Goal: Task Accomplishment & Management: Manage account settings

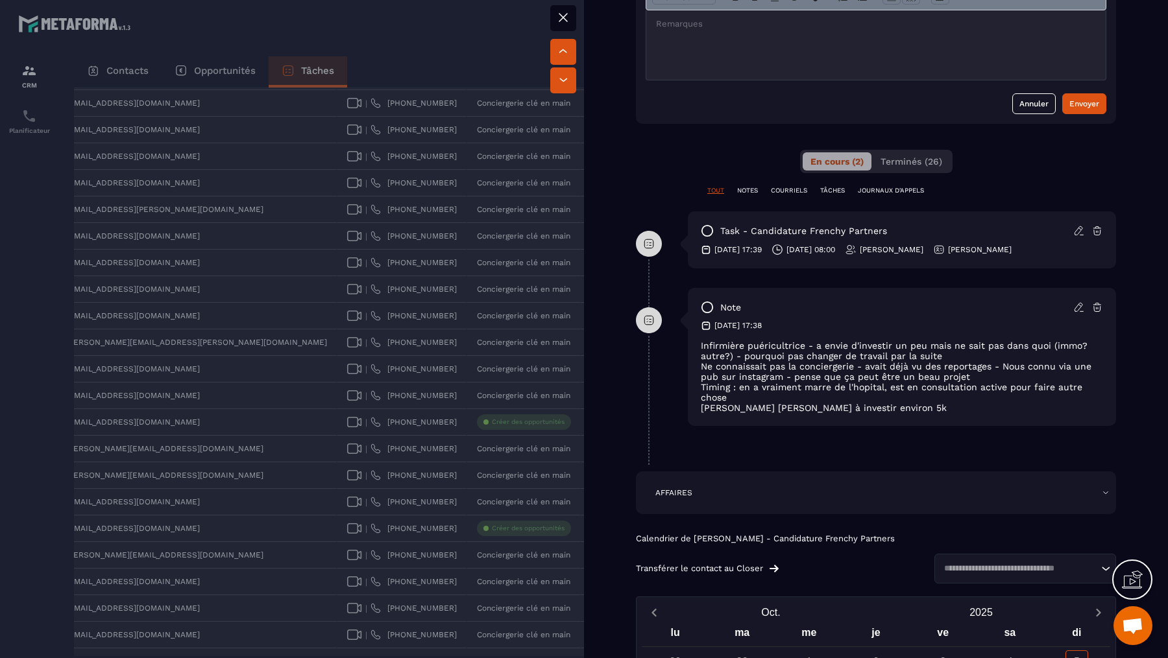
scroll to position [612, 0]
click at [453, 450] on div at bounding box center [584, 329] width 1168 height 658
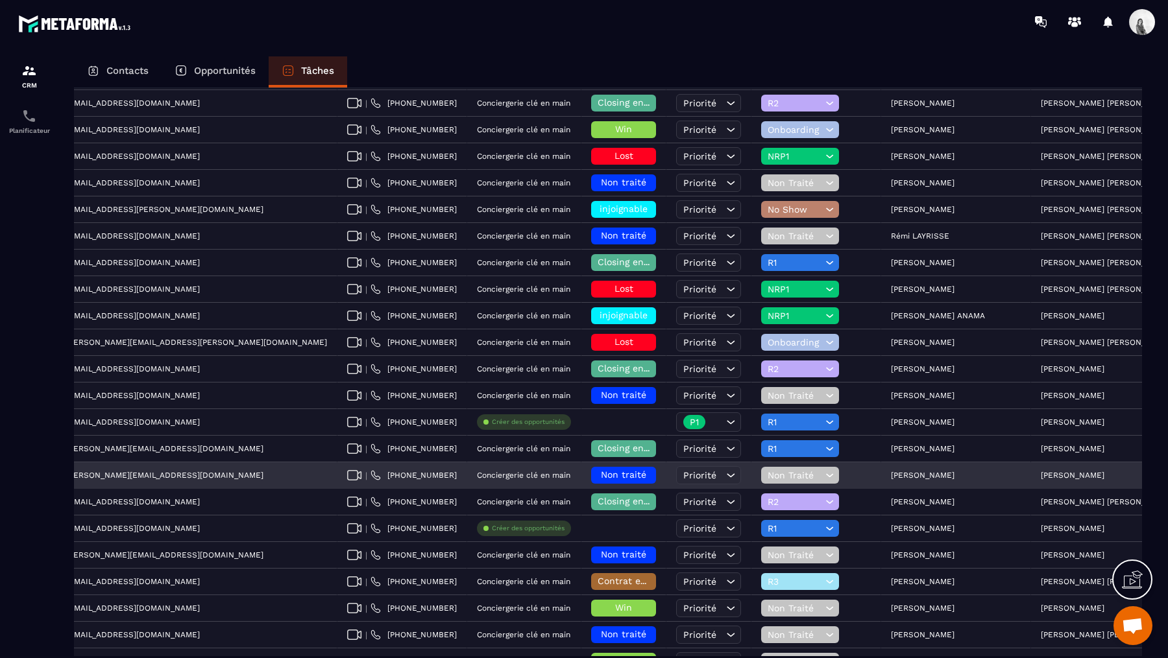
click at [601, 470] on span "Non traité" at bounding box center [623, 475] width 45 height 10
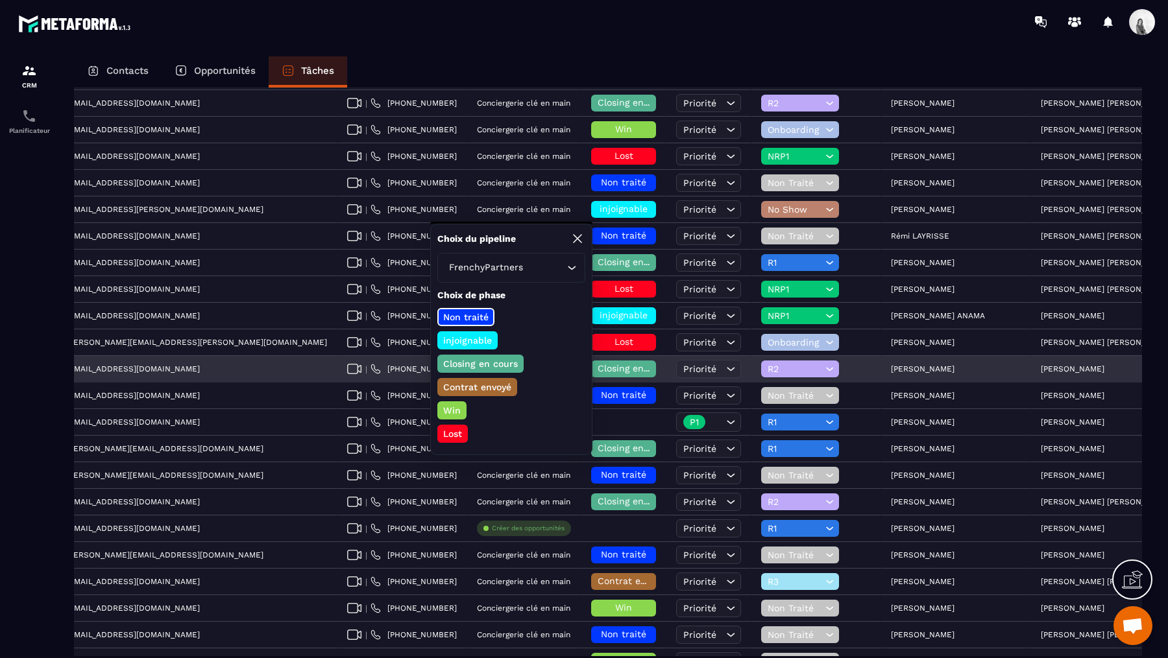
click at [753, 370] on div "R2" at bounding box center [816, 370] width 130 height 26
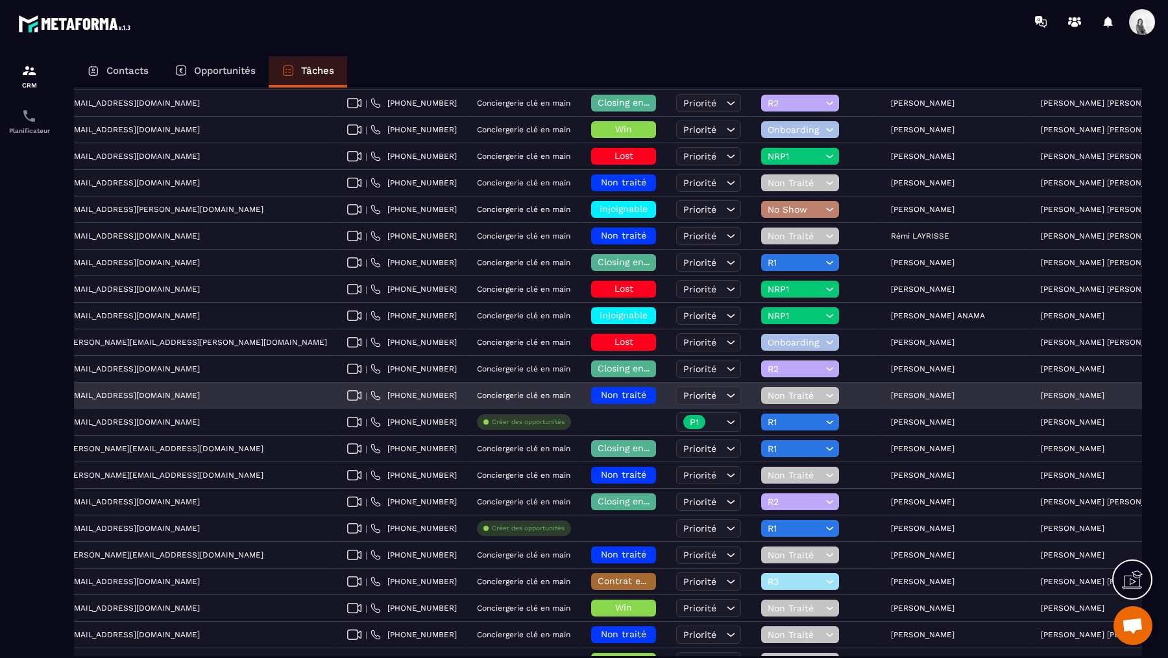
click at [601, 390] on span "Non traité" at bounding box center [623, 395] width 45 height 10
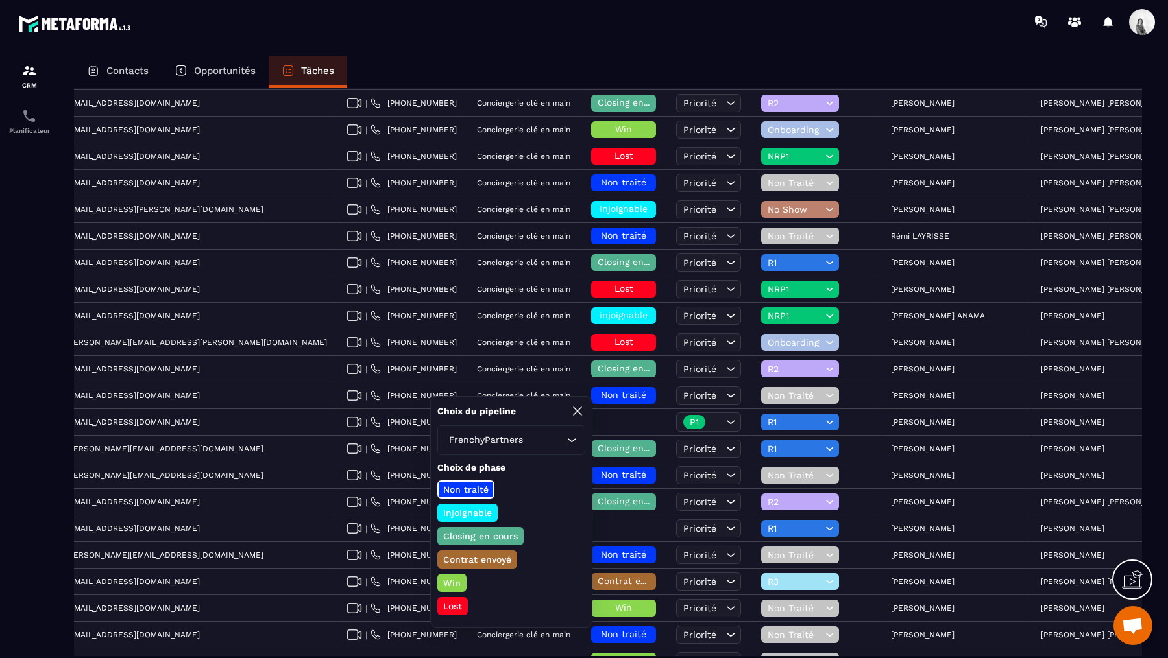
click at [493, 535] on p "Closing en cours" at bounding box center [480, 536] width 78 height 13
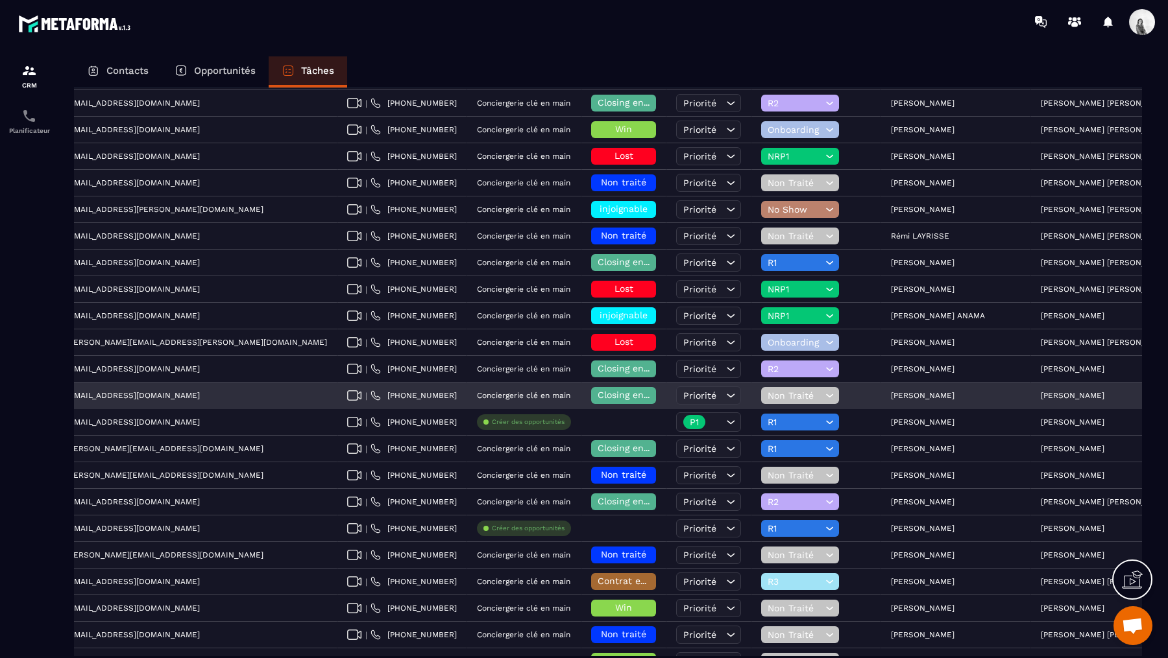
click at [823, 389] on icon at bounding box center [829, 395] width 12 height 13
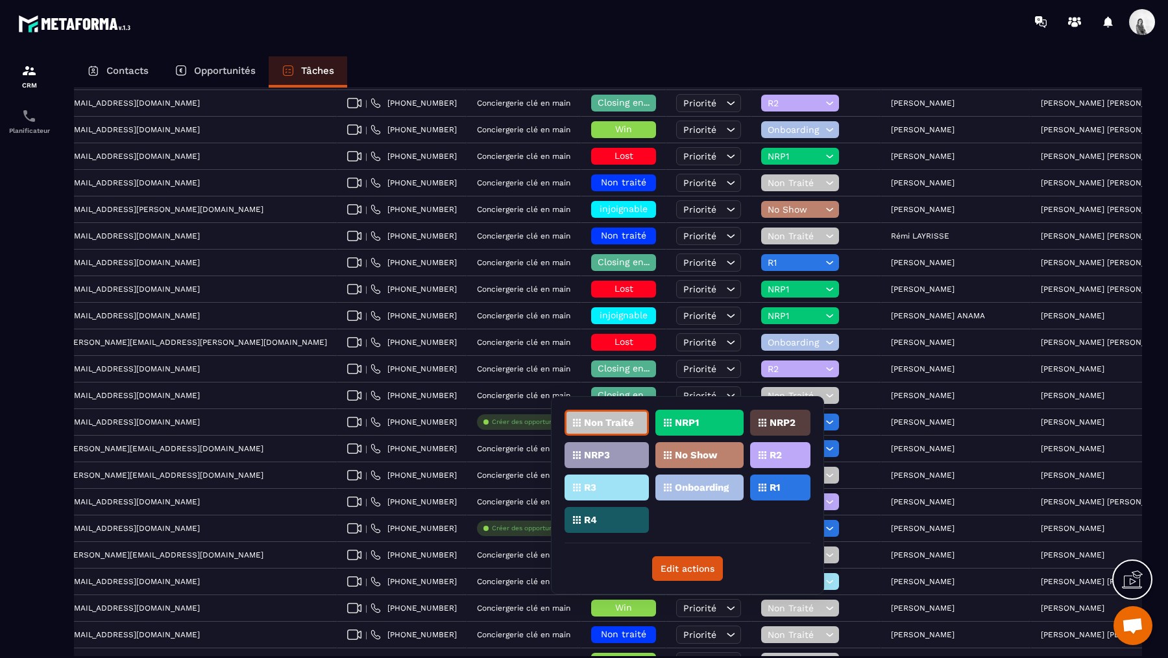
click at [785, 490] on div "R1" at bounding box center [780, 488] width 60 height 26
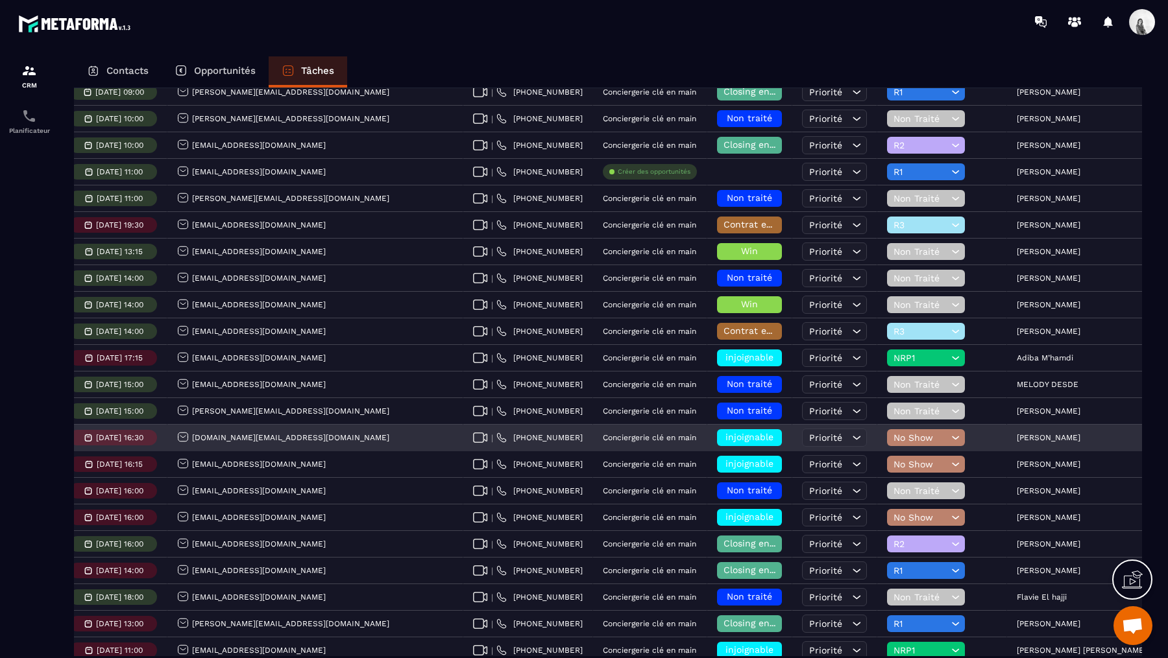
scroll to position [1367, 0]
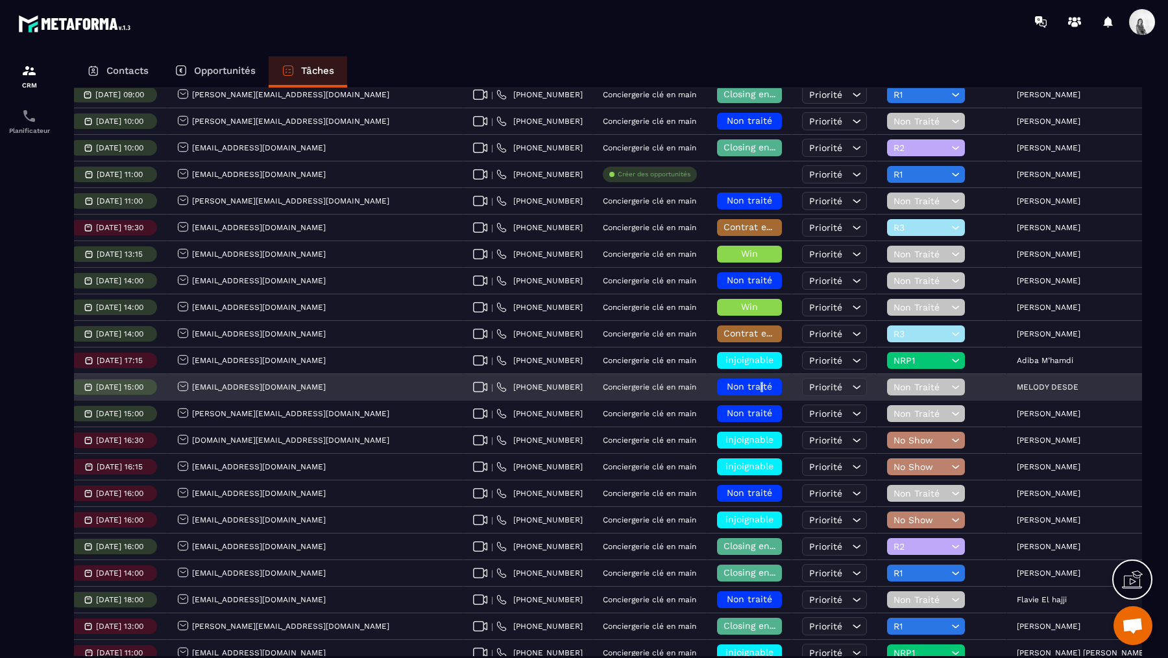
click at [727, 381] on span "Non traité" at bounding box center [749, 386] width 45 height 10
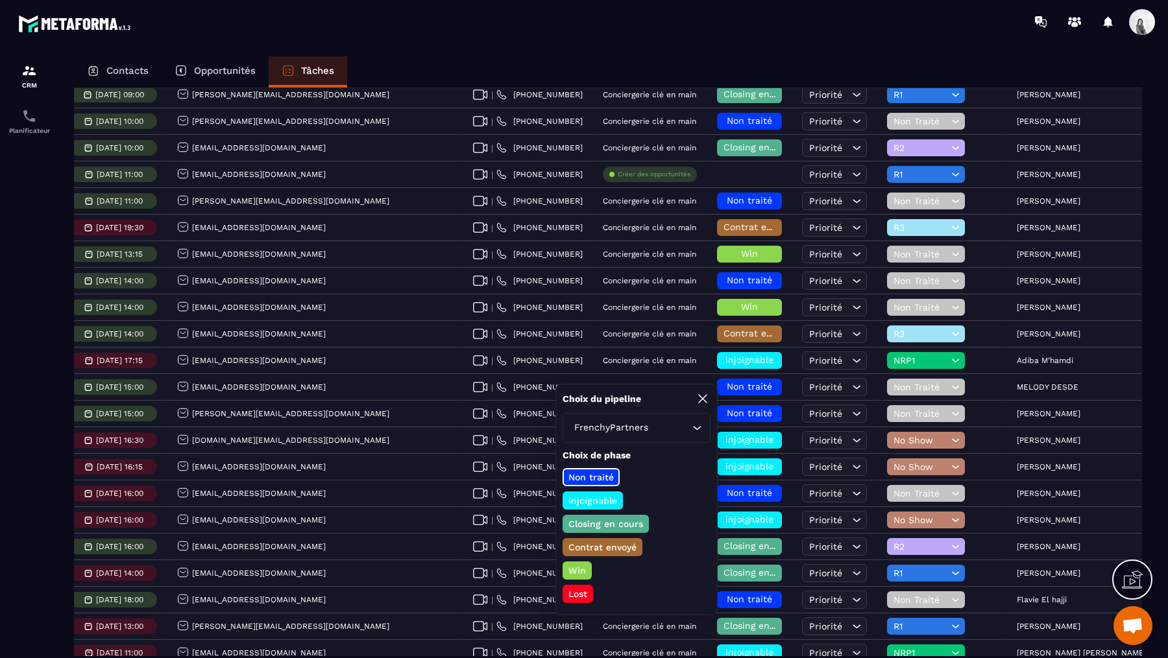
click at [627, 524] on p "Closing en cours" at bounding box center [605, 524] width 78 height 13
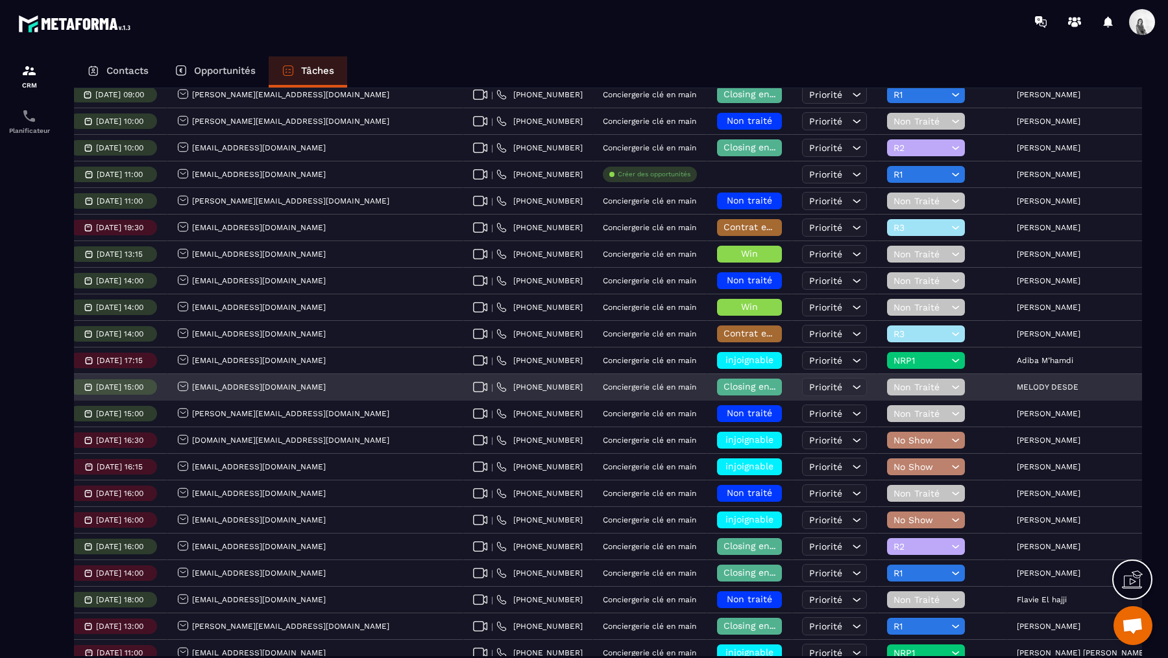
click at [893, 382] on span "Non Traité" at bounding box center [920, 387] width 54 height 10
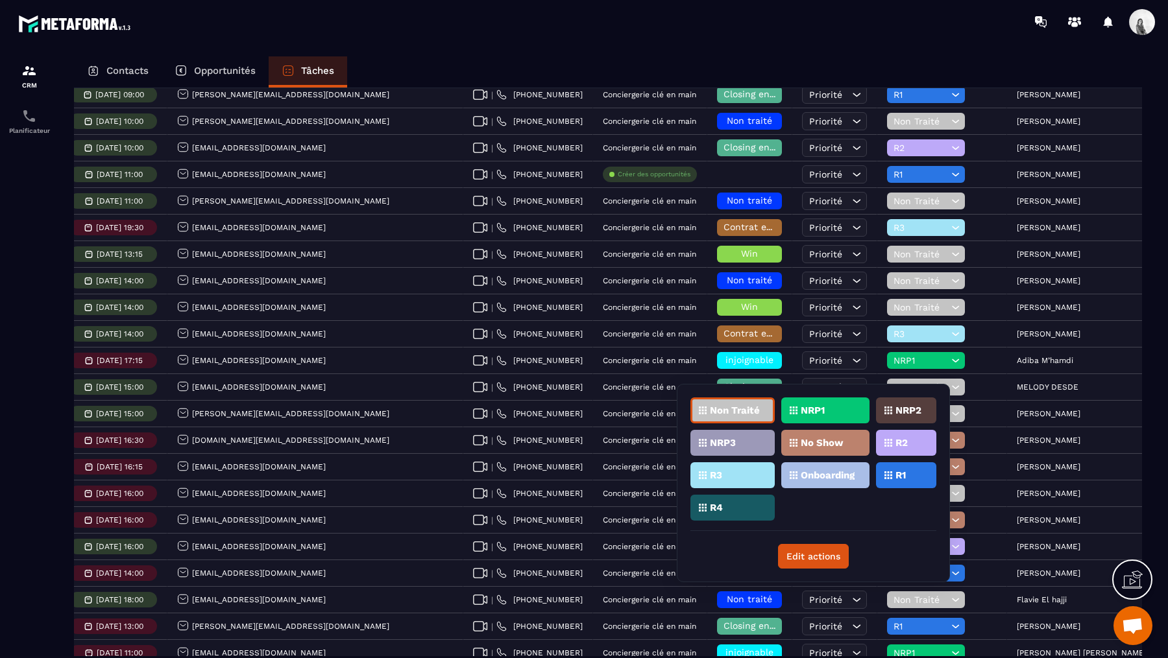
click at [903, 468] on div "R1" at bounding box center [906, 476] width 60 height 26
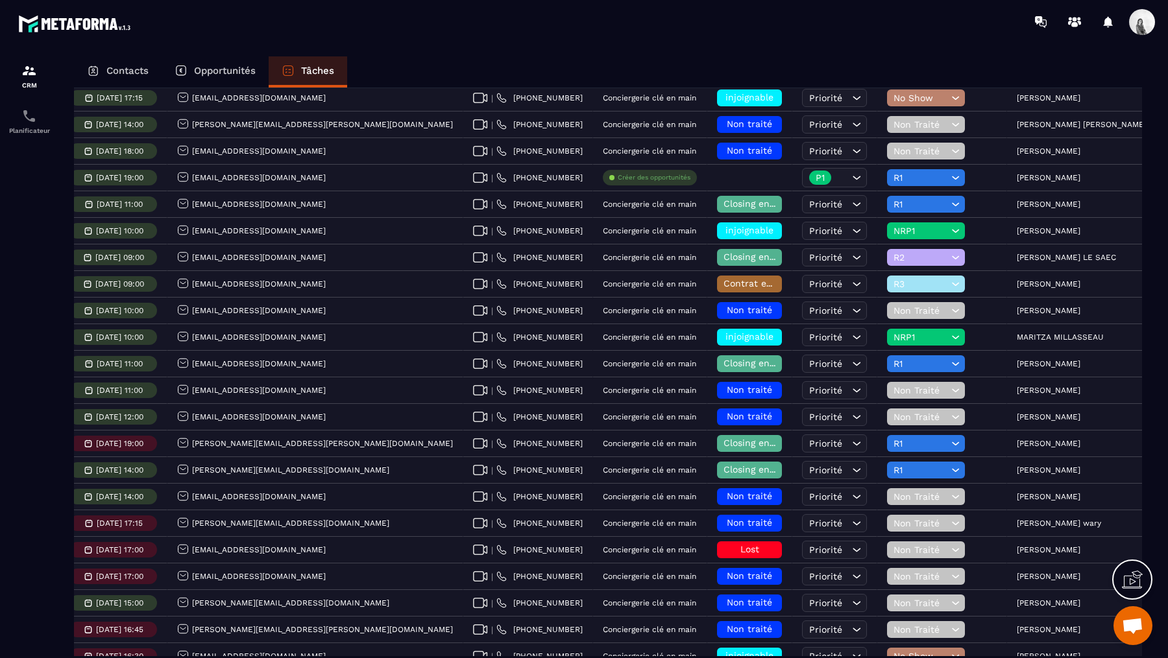
scroll to position [0, 0]
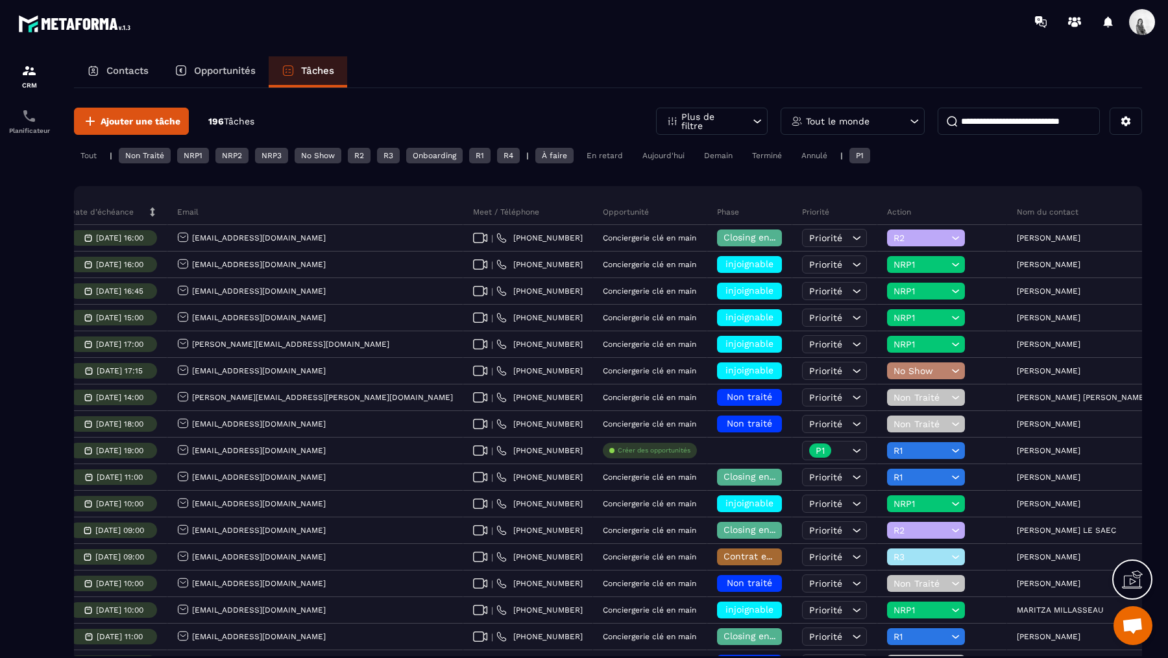
click at [890, 123] on div "Tout le monde" at bounding box center [852, 121] width 144 height 27
click at [862, 189] on input "***" at bounding box center [853, 184] width 131 height 30
type input "***"
click at [819, 210] on li "[PERSON_NAME]" at bounding box center [853, 217] width 144 height 24
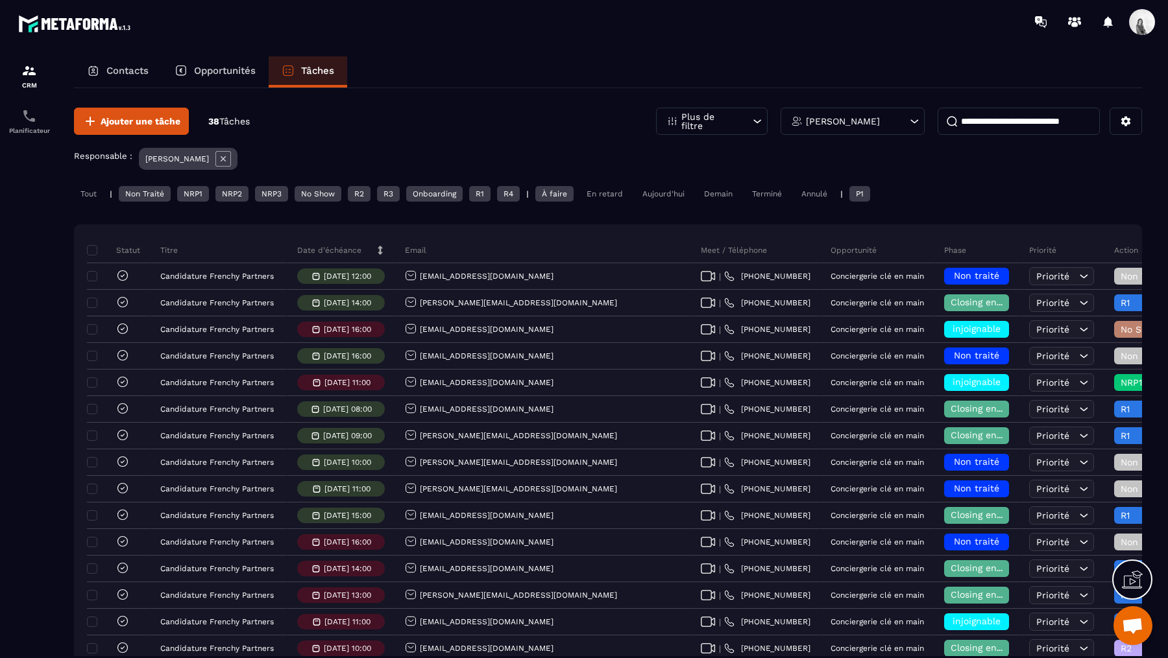
click at [1029, 282] on div "Priorité" at bounding box center [1061, 276] width 65 height 18
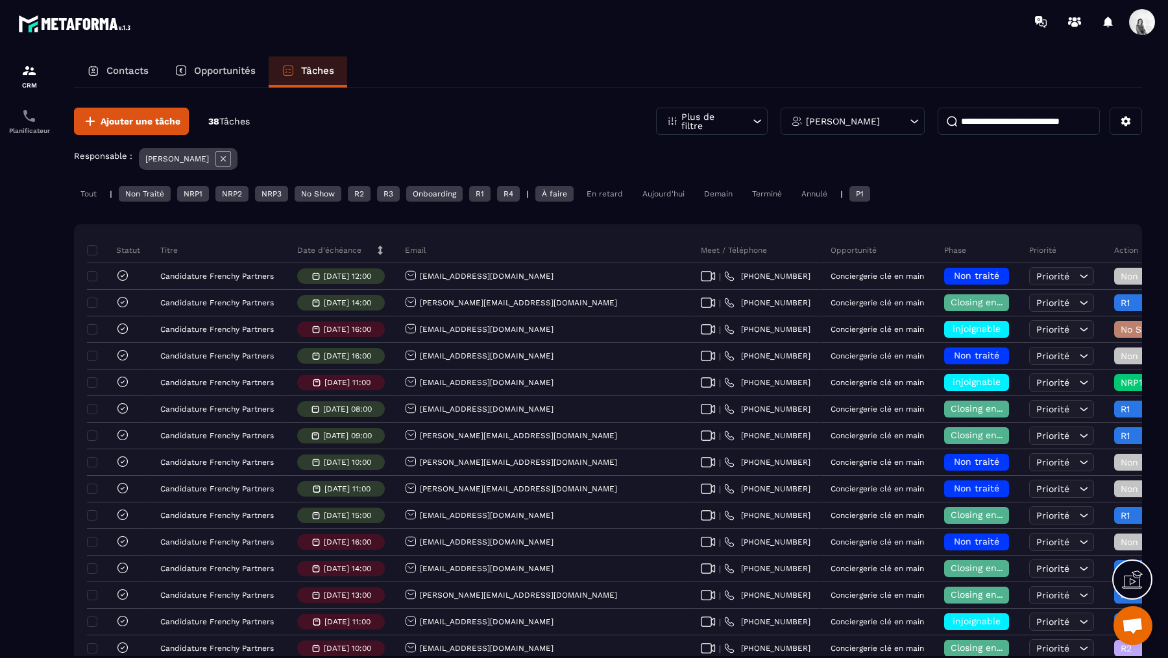
click at [944, 252] on p "Phase" at bounding box center [955, 250] width 22 height 10
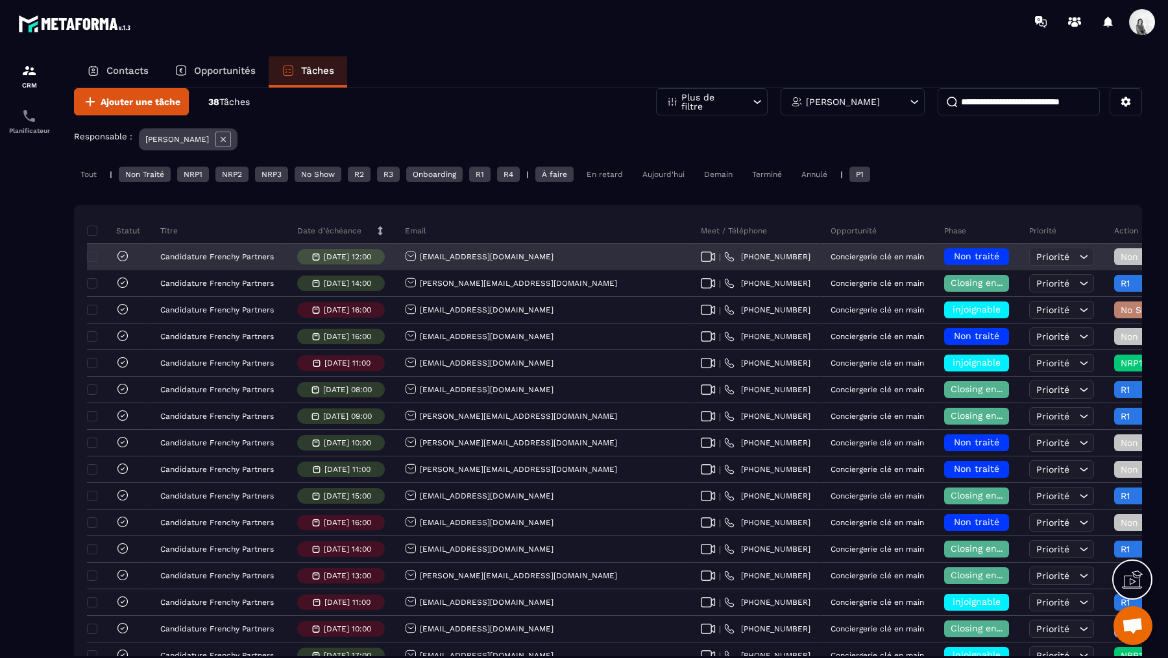
scroll to position [6, 0]
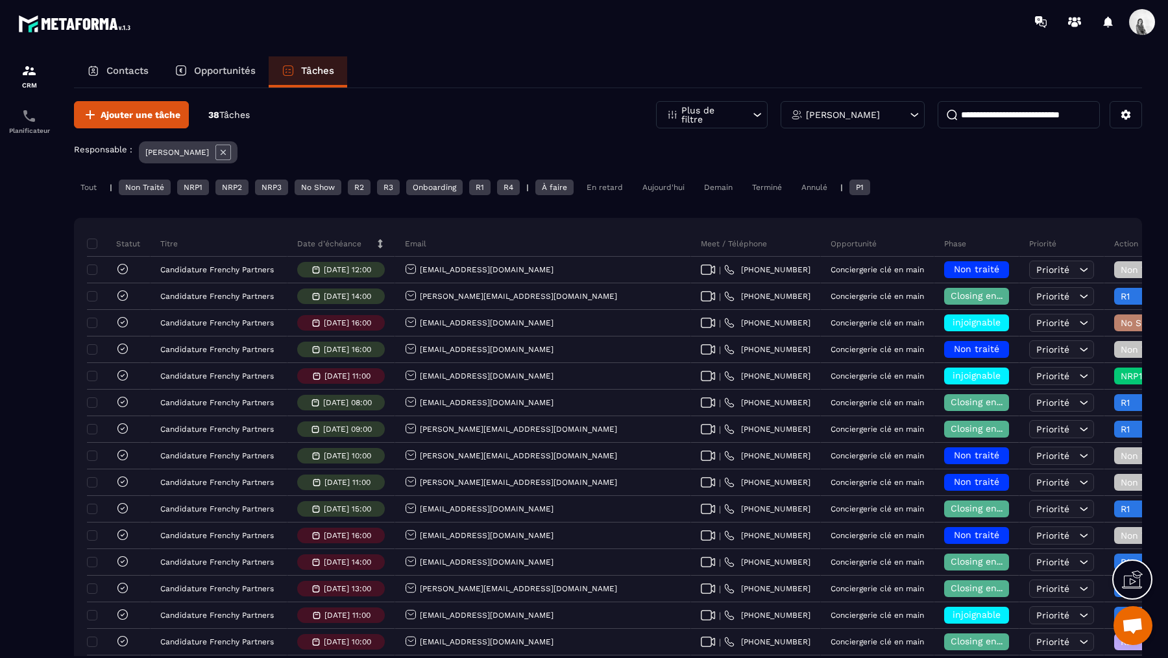
click at [154, 189] on div "Non Traité" at bounding box center [145, 188] width 52 height 16
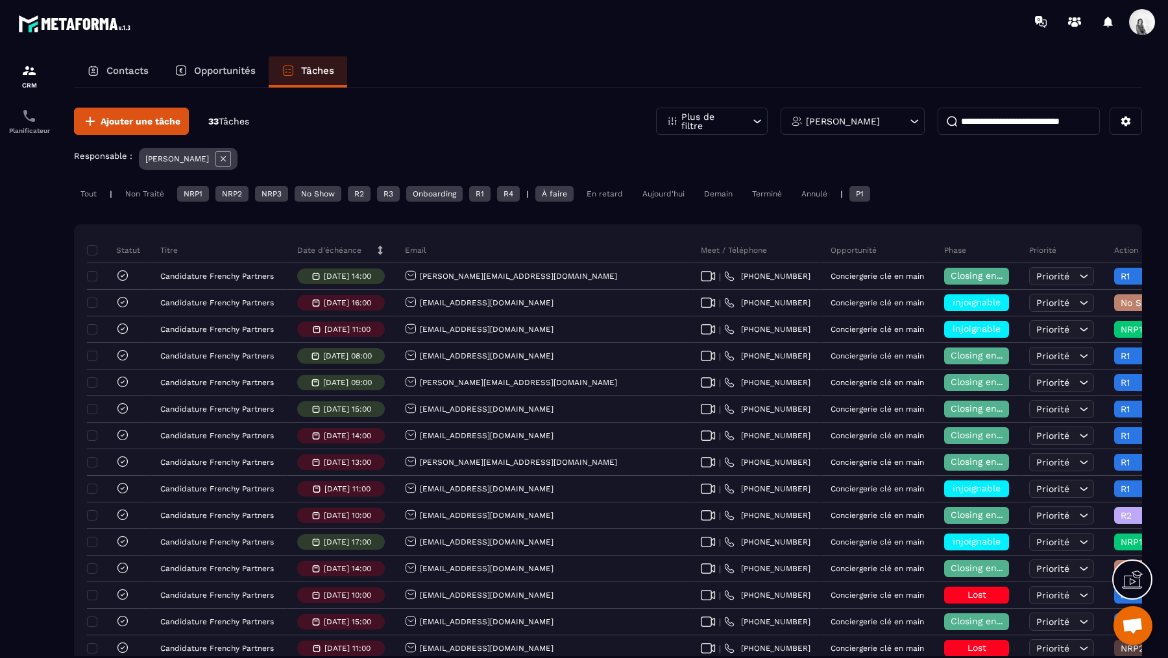
click at [158, 191] on div "Non Traité" at bounding box center [145, 194] width 52 height 16
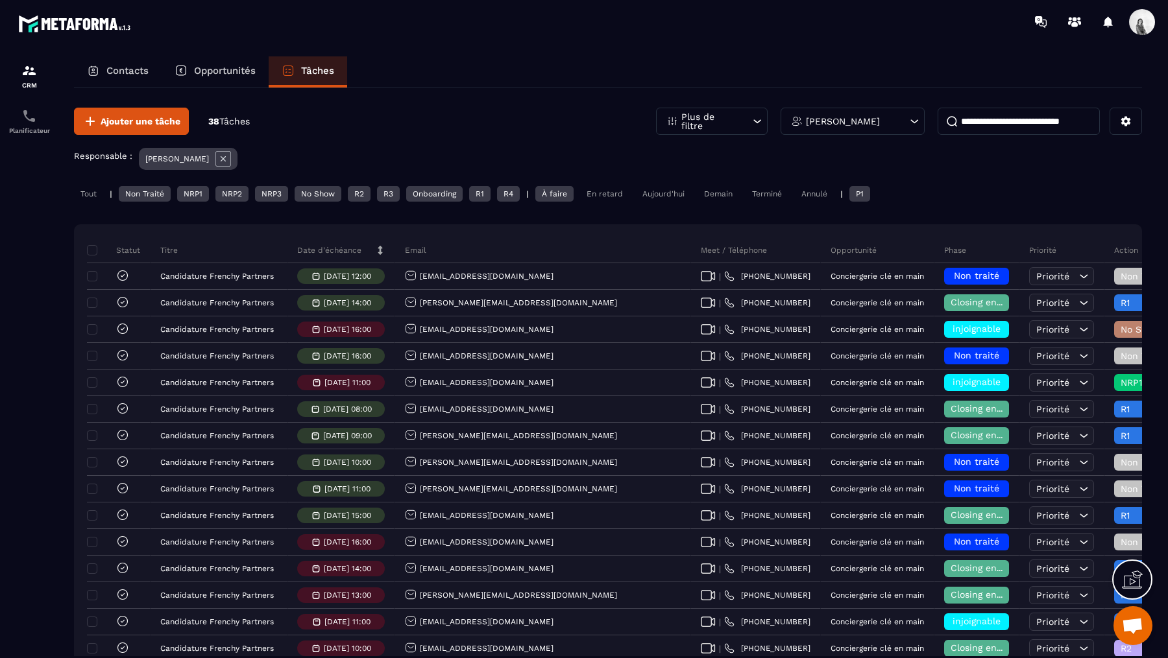
click at [192, 192] on div "NRP1" at bounding box center [193, 194] width 32 height 16
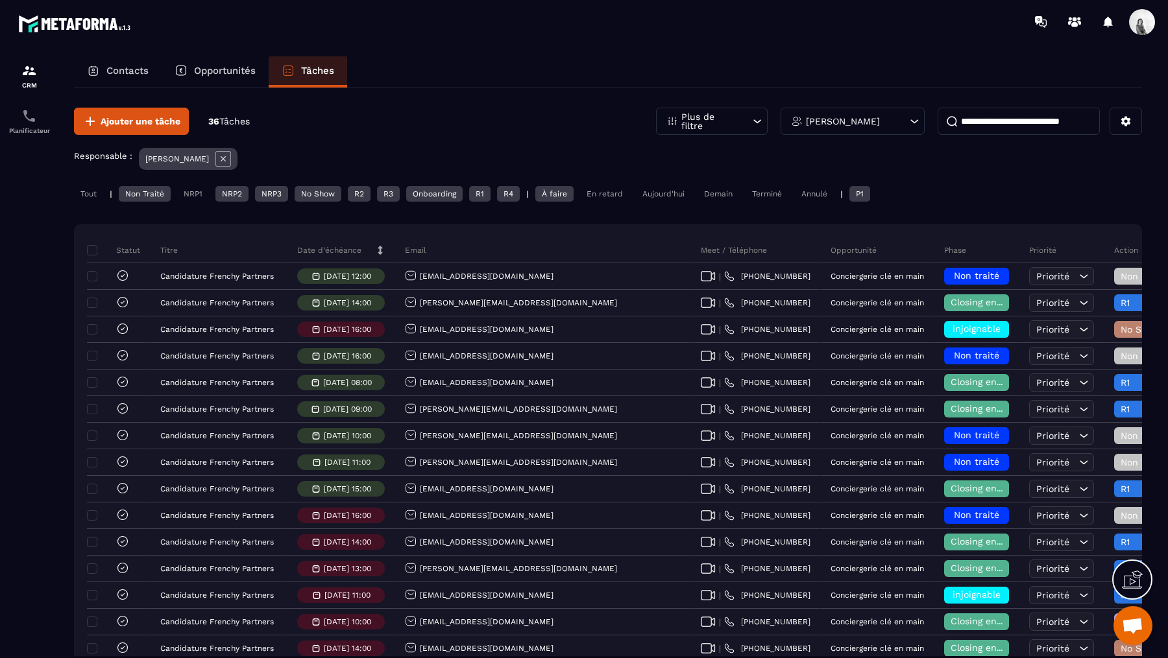
click at [232, 195] on div "NRP2" at bounding box center [231, 194] width 33 height 16
click at [276, 198] on div "NRP3" at bounding box center [271, 194] width 33 height 16
click at [325, 197] on div "No Show" at bounding box center [318, 194] width 47 height 16
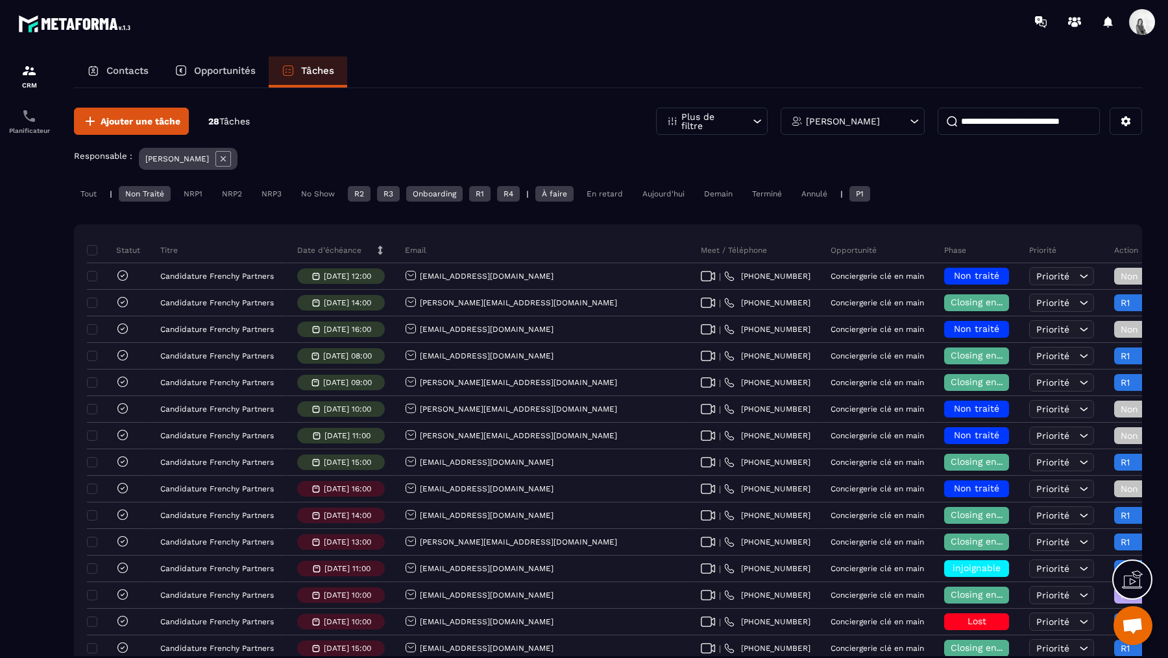
click at [368, 195] on div "R2" at bounding box center [359, 194] width 23 height 16
click at [396, 195] on div "R3" at bounding box center [388, 194] width 23 height 16
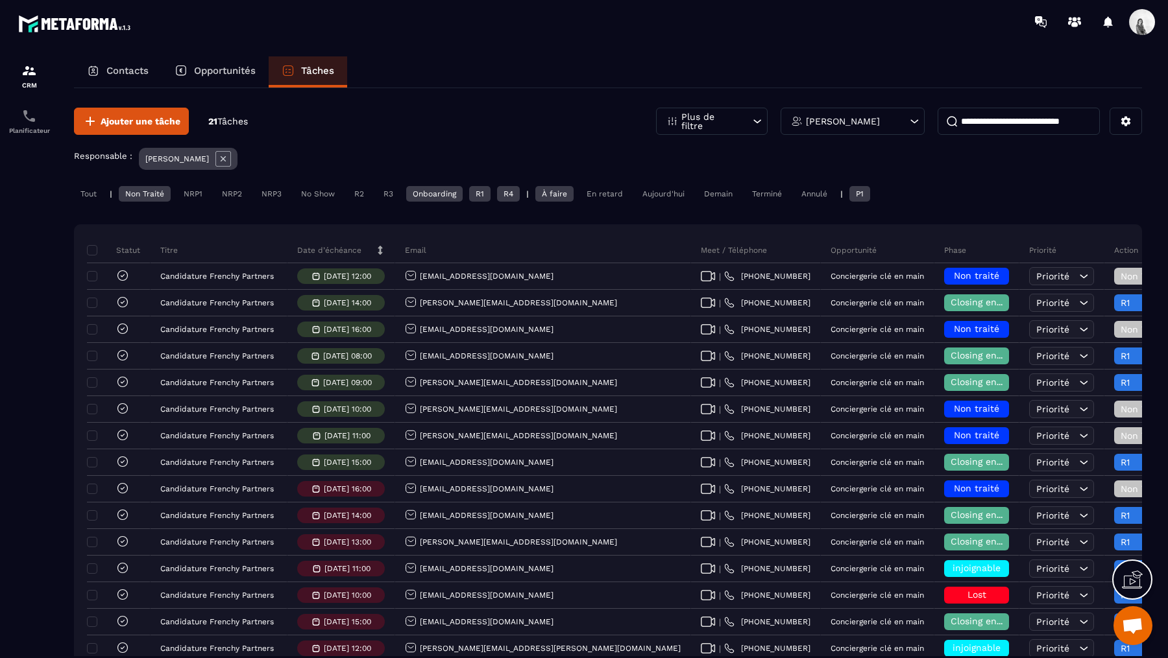
click at [429, 193] on div "Onboarding" at bounding box center [434, 194] width 56 height 16
click at [490, 193] on div "R1" at bounding box center [479, 194] width 21 height 16
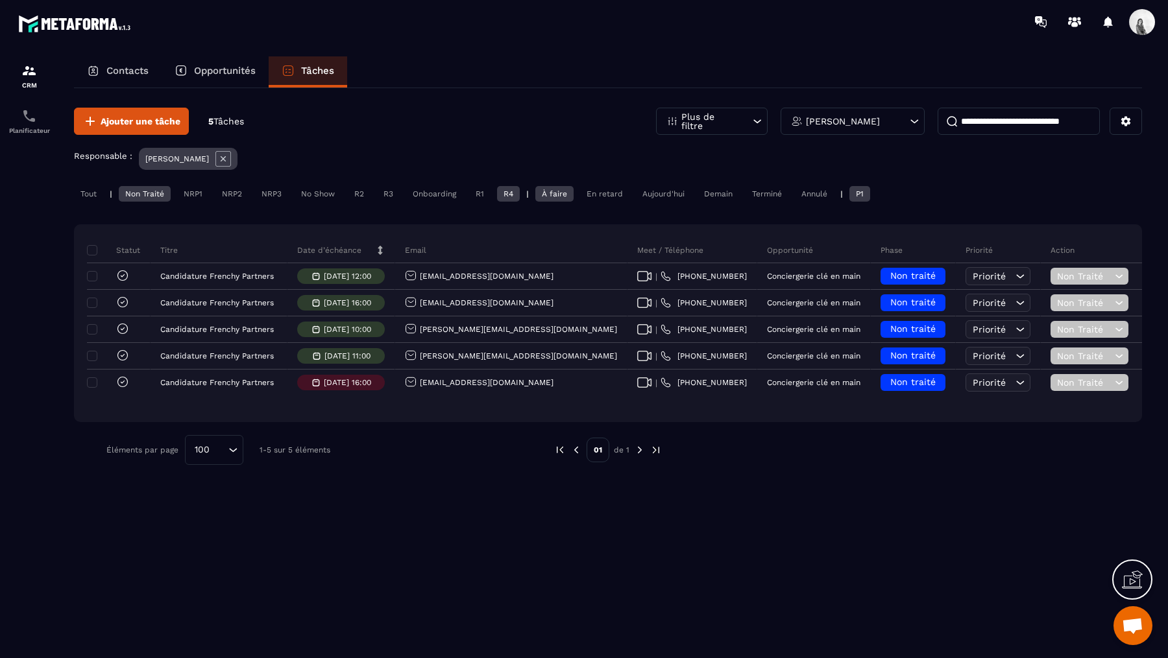
click at [510, 194] on div "R4" at bounding box center [508, 194] width 23 height 16
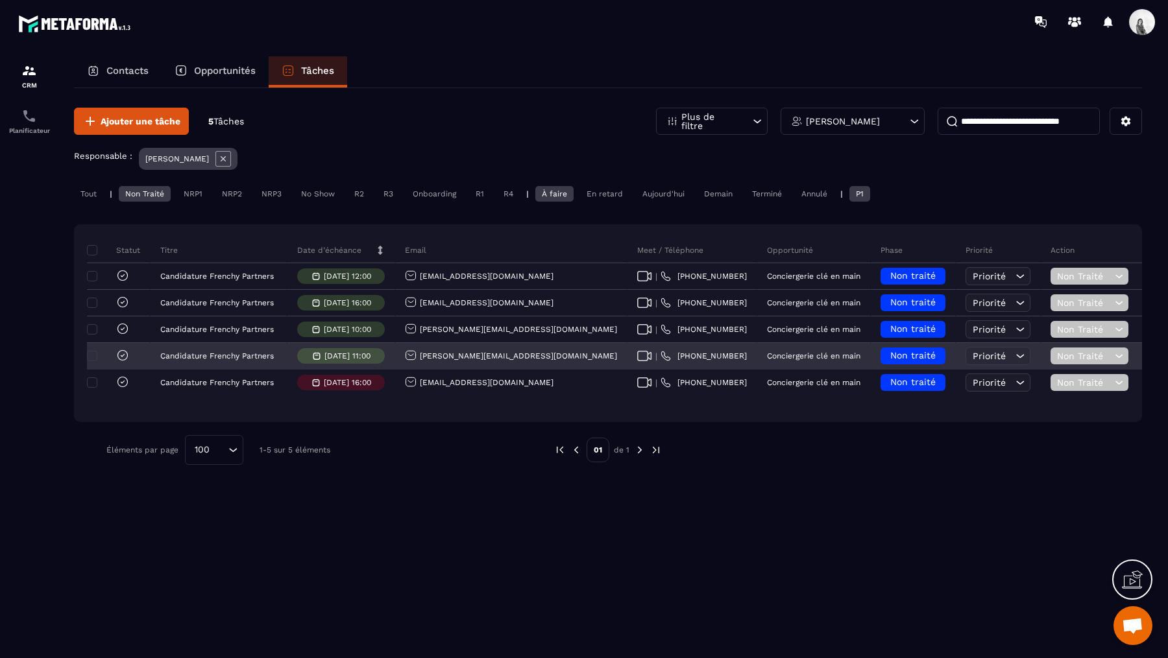
scroll to position [0, 271]
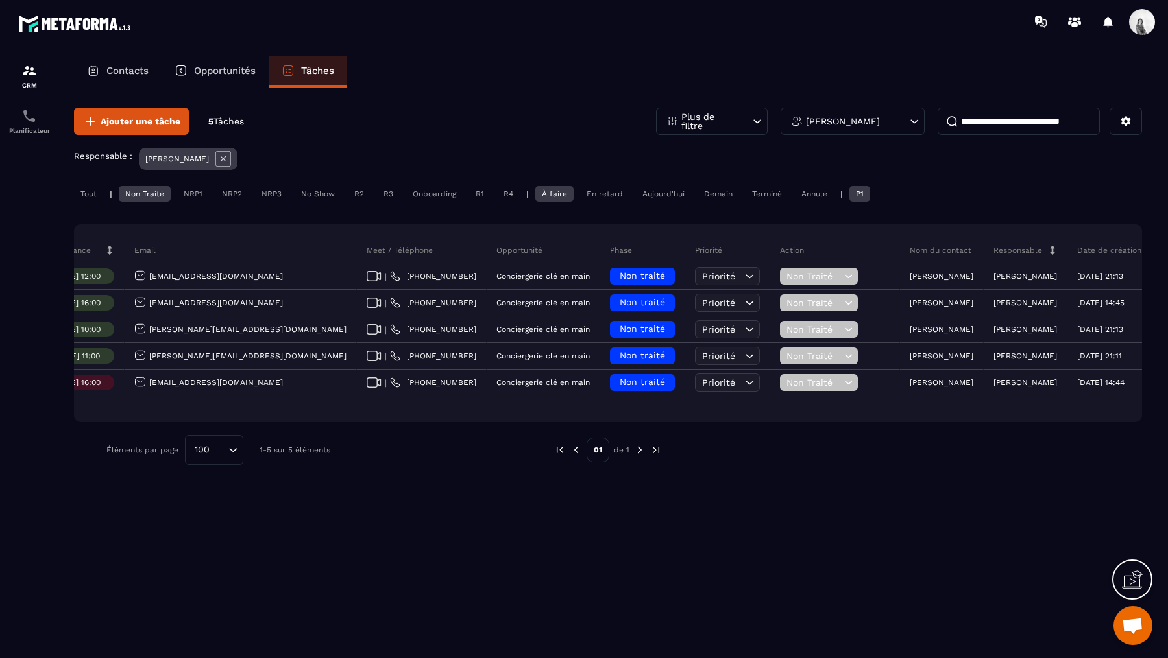
click at [871, 114] on div "[PERSON_NAME]" at bounding box center [852, 121] width 144 height 27
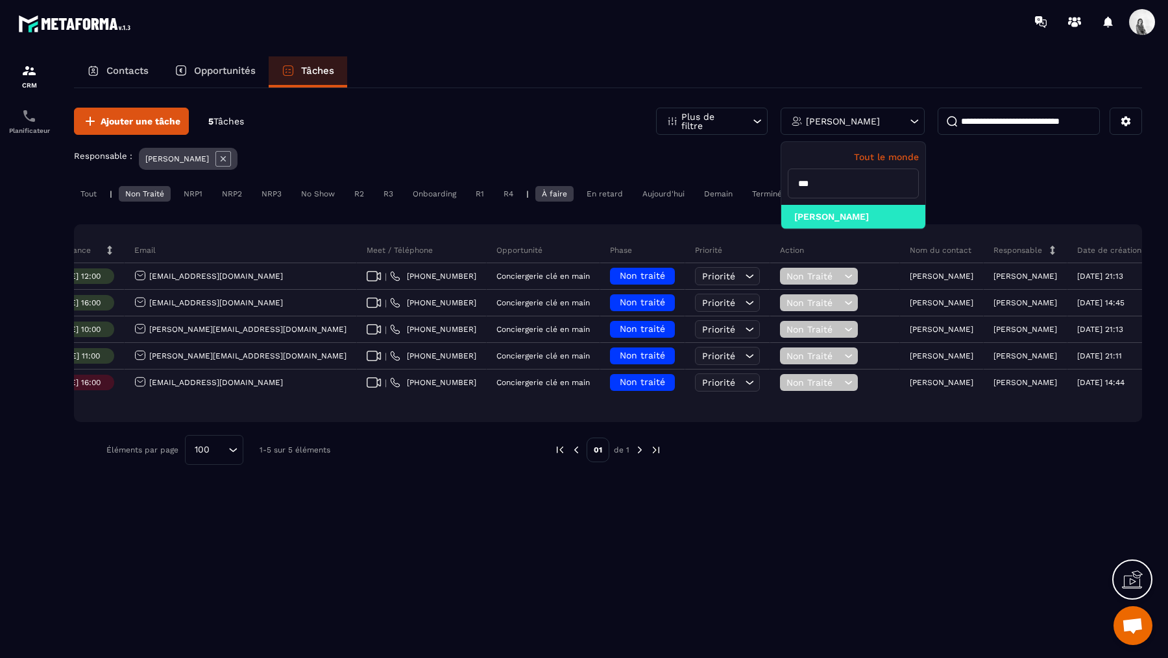
click at [862, 175] on input "***" at bounding box center [853, 184] width 131 height 30
type input "*****"
click at [858, 222] on li "[PERSON_NAME] [PERSON_NAME]" at bounding box center [853, 217] width 144 height 24
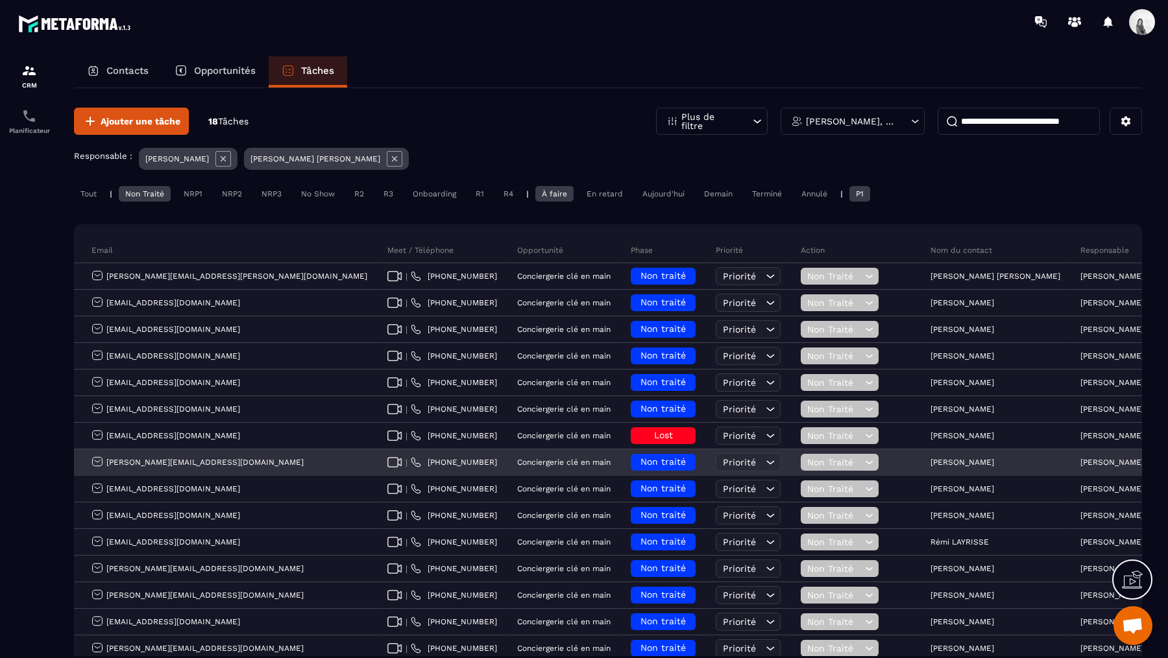
scroll to position [169, 0]
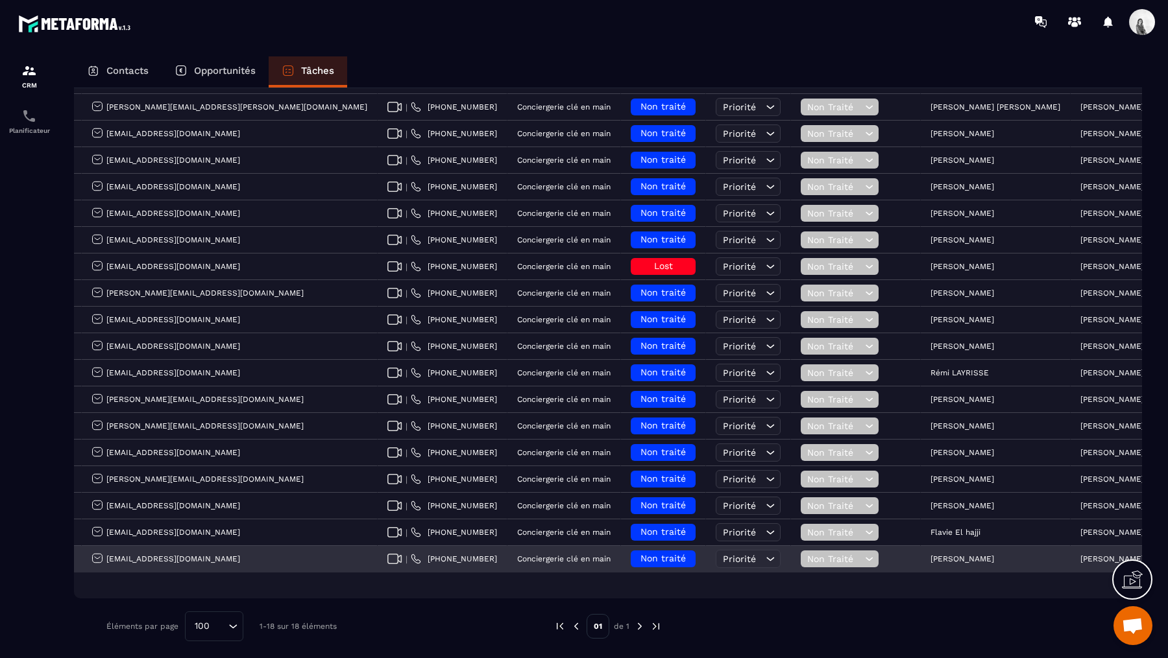
click at [930, 556] on p "[PERSON_NAME]" at bounding box center [962, 559] width 64 height 9
